Goal: Find specific page/section: Find specific page/section

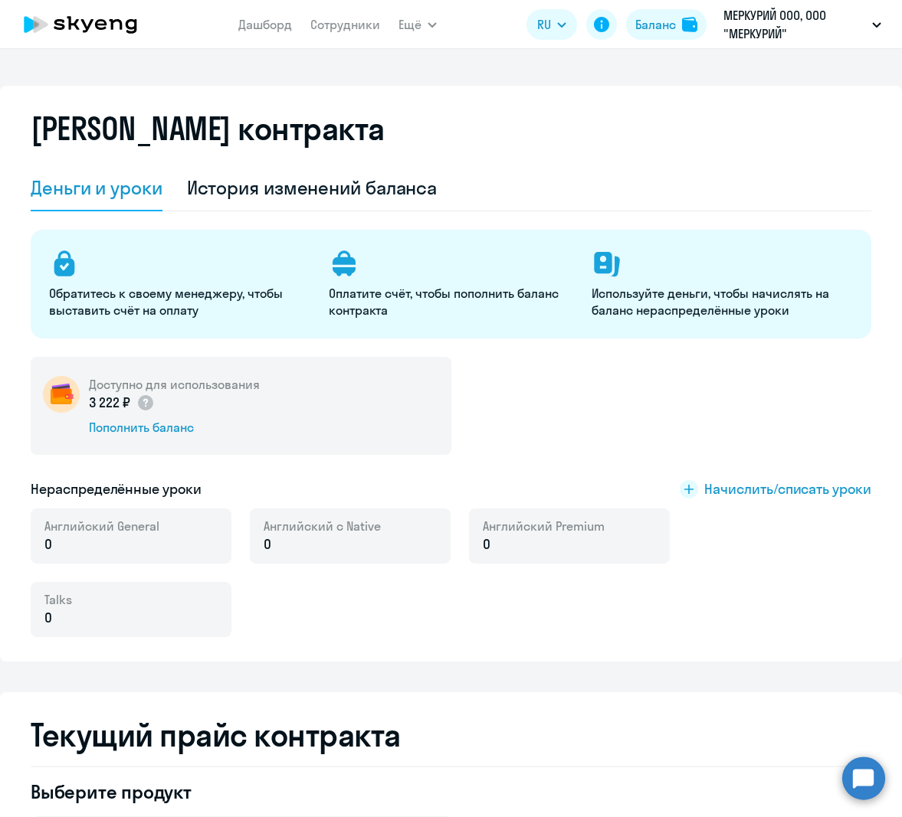
select select "english_adult_not_native_speaker_premium"
click at [777, 20] on p "МЕРКУРИЙ ООО, ООО "МЕРКУРИЙ"" at bounding box center [794, 24] width 142 height 37
click at [757, 27] on p "МЕРКУРИЙ ООО, ООО "МЕРКУРИЙ"" at bounding box center [794, 24] width 142 height 37
click at [758, 27] on p "МЕРКУРИЙ ООО, ООО "МЕРКУРИЙ"" at bounding box center [794, 24] width 142 height 37
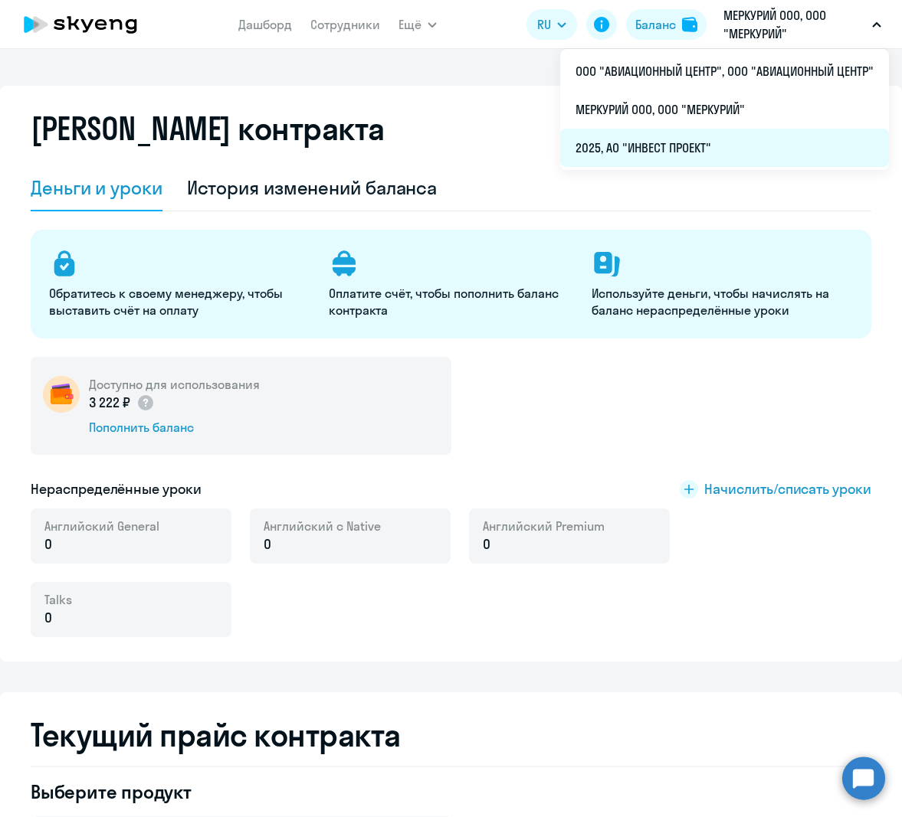
click at [663, 149] on li "2025, АО "ИНВЕСТ ПРОЕКТ"" at bounding box center [724, 148] width 329 height 38
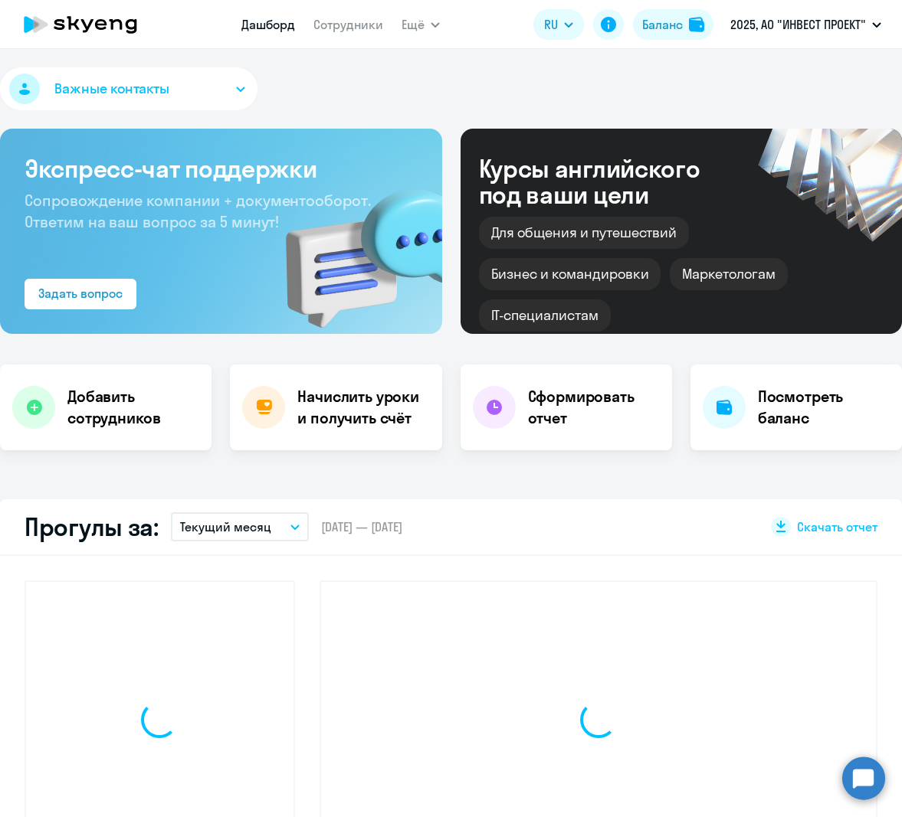
select select "30"
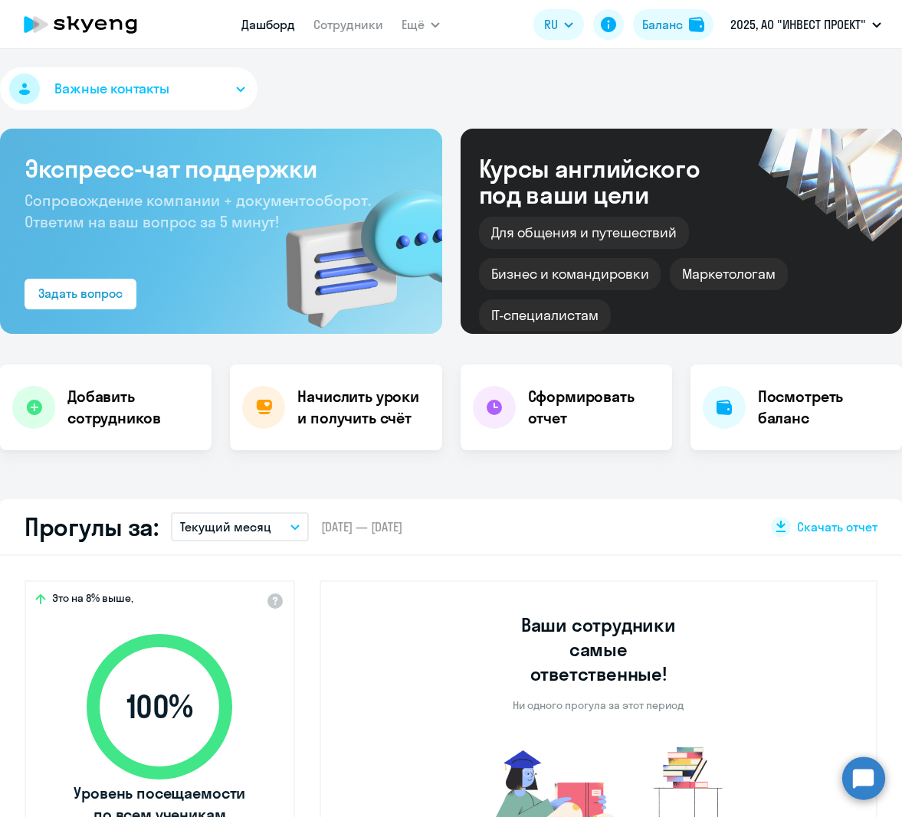
click at [341, 35] on nav "Дашборд Сотрудники" at bounding box center [312, 24] width 142 height 31
click at [349, 19] on link "Сотрудники" at bounding box center [348, 24] width 70 height 15
select select "30"
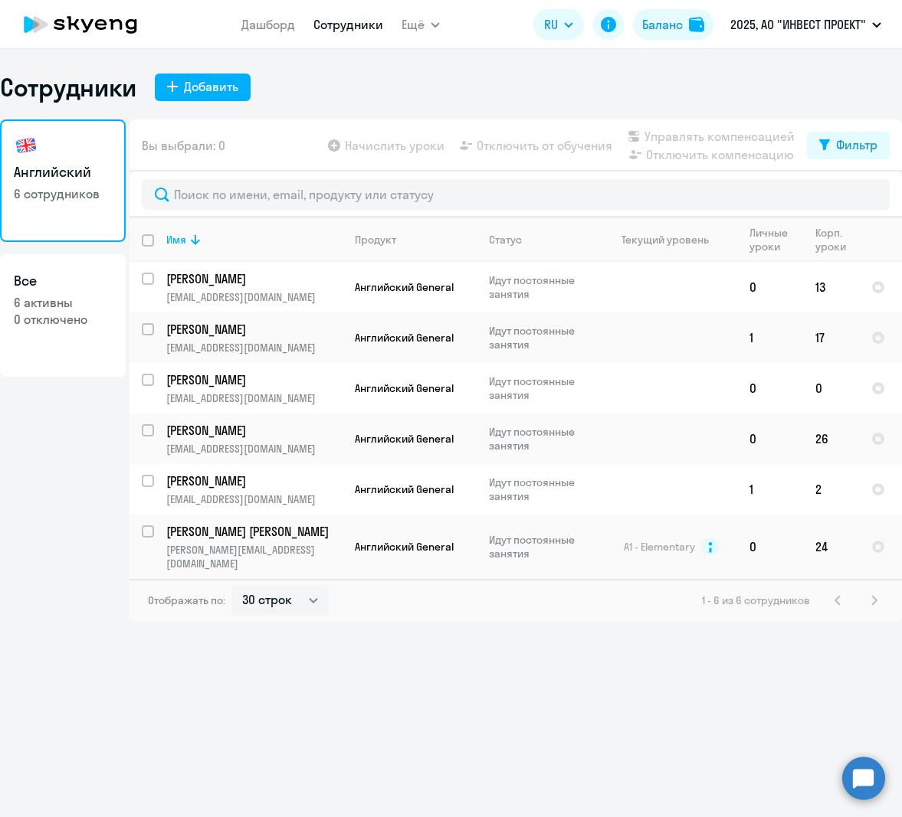
click at [27, 405] on div "Английский 6 сотрудников Все 6 активны 0 отключено" at bounding box center [63, 371] width 126 height 503
